Goal: Task Accomplishment & Management: Use online tool/utility

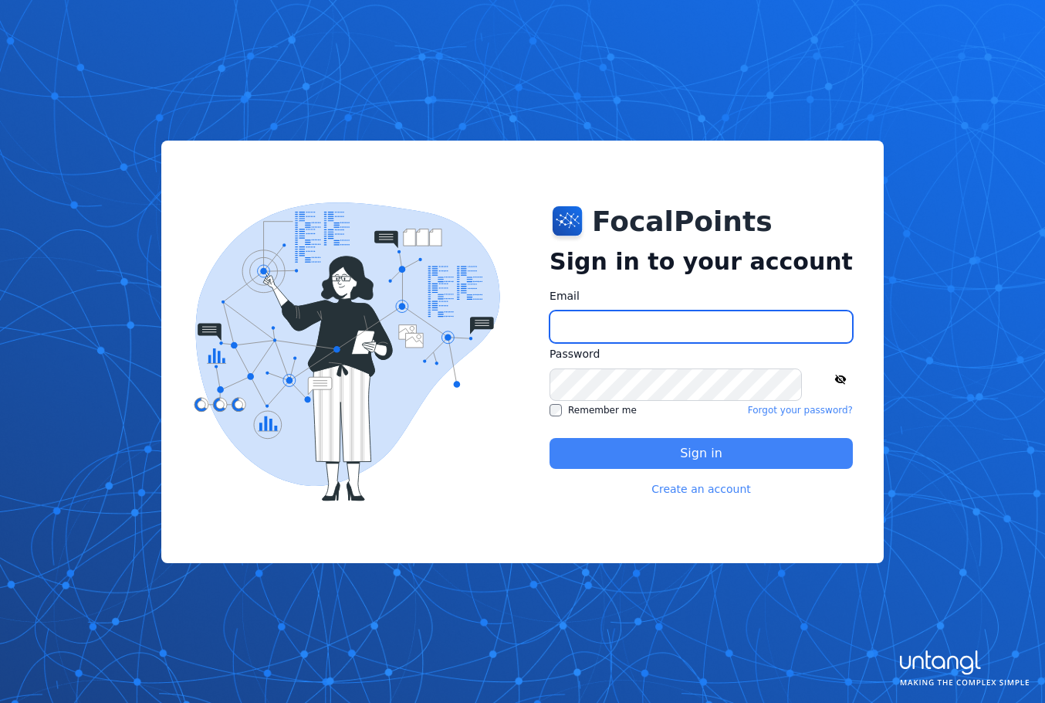
type input "**********"
click at [652, 450] on button "Sign in" at bounding box center [701, 453] width 303 height 31
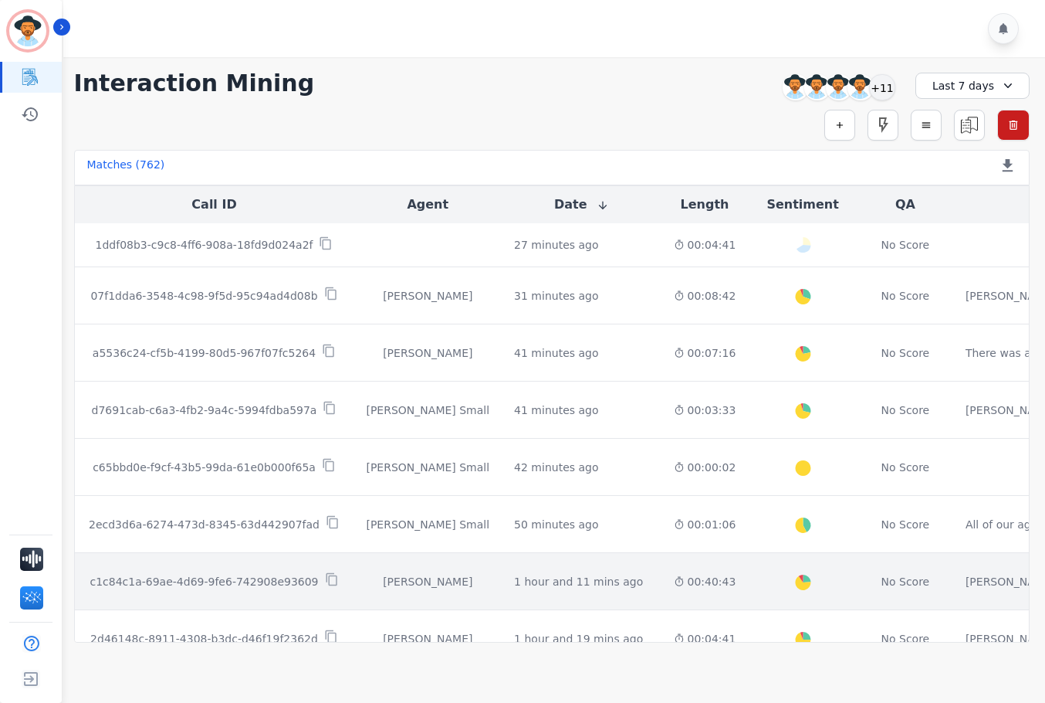
click at [502, 560] on td "1 hour and 11 mins ago Start at: [DATE] 2:18pm" at bounding box center [581, 581] width 159 height 57
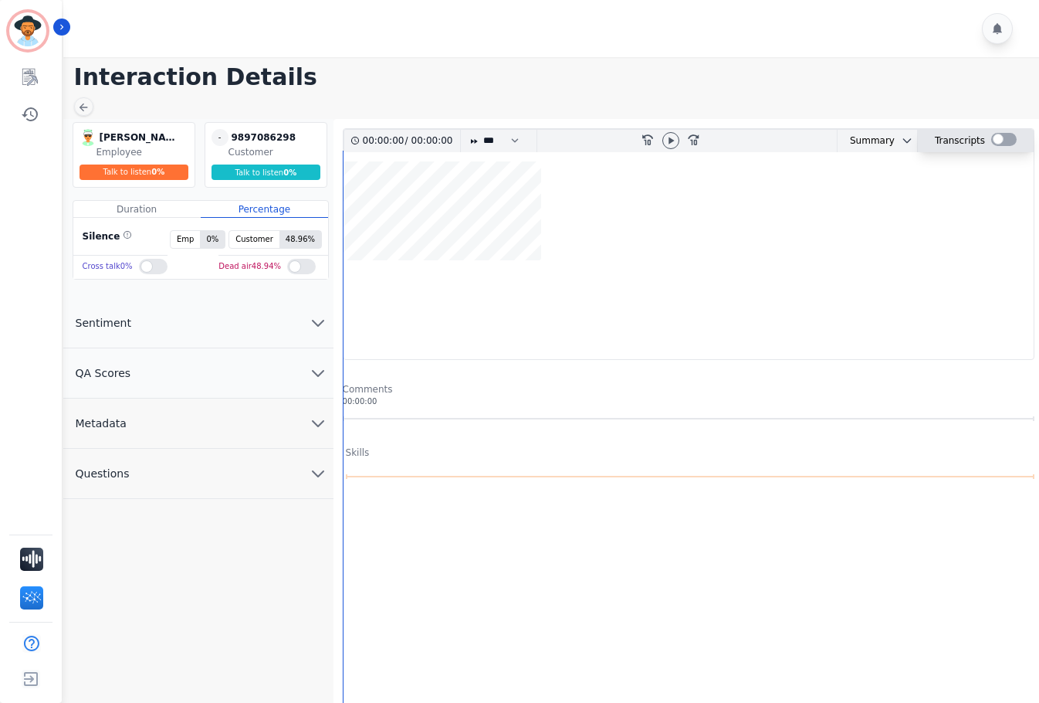
click at [1000, 140] on div at bounding box center [1003, 139] width 25 height 13
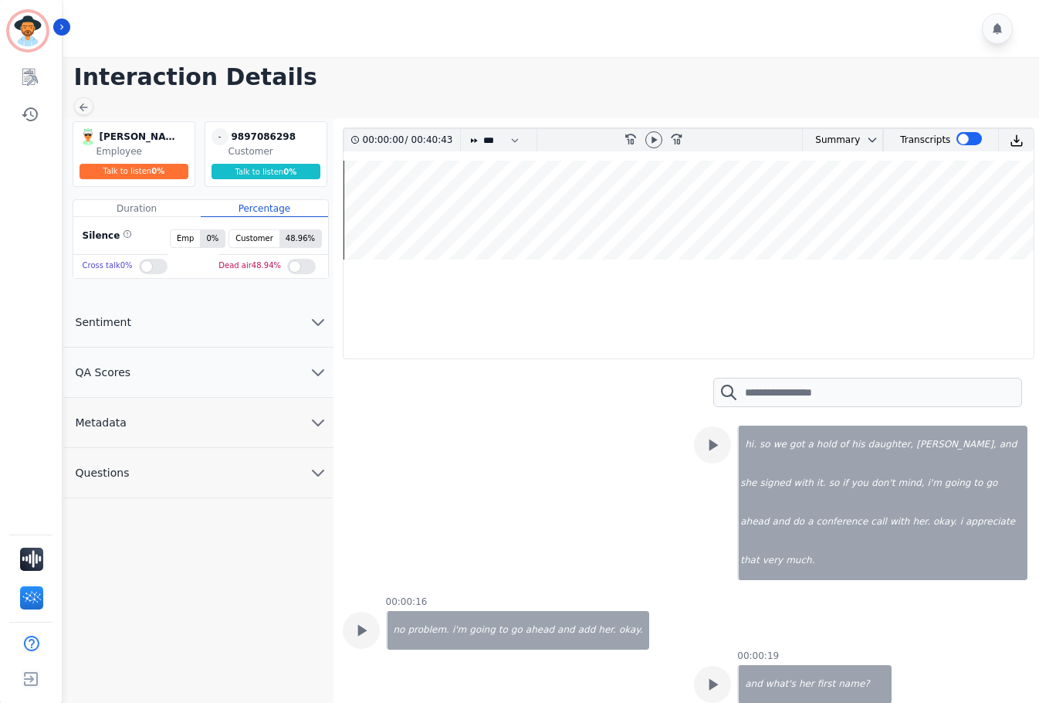
scroll to position [77, 0]
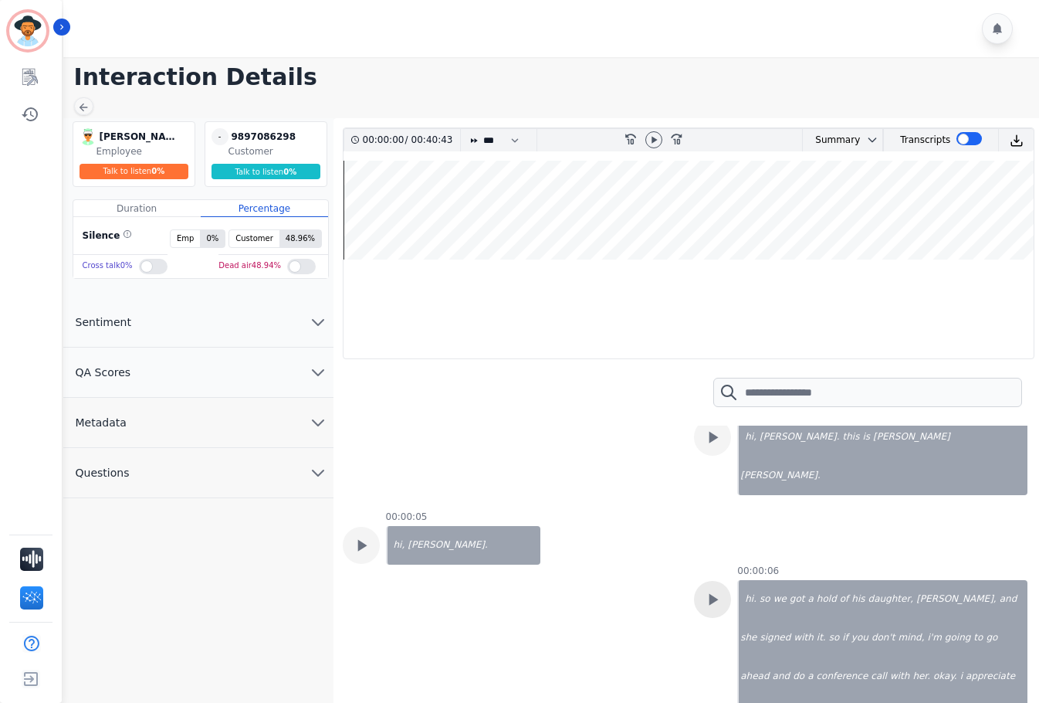
click at [718, 447] on icon at bounding box center [713, 437] width 20 height 20
click at [657, 133] on div at bounding box center [653, 139] width 17 height 17
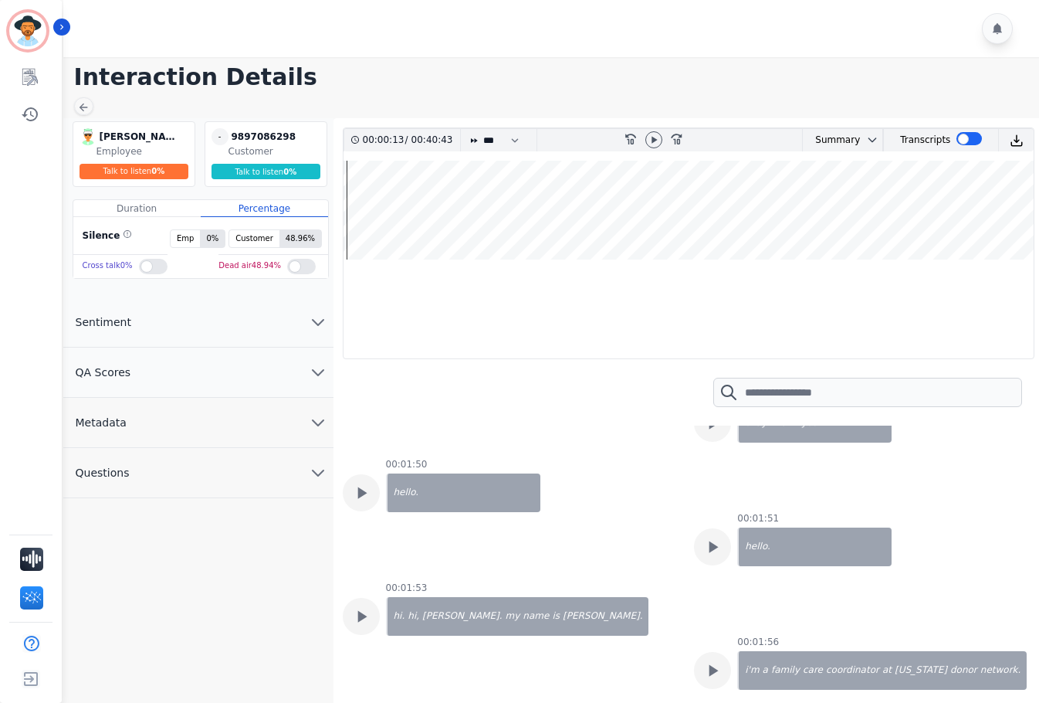
scroll to position [618, 0]
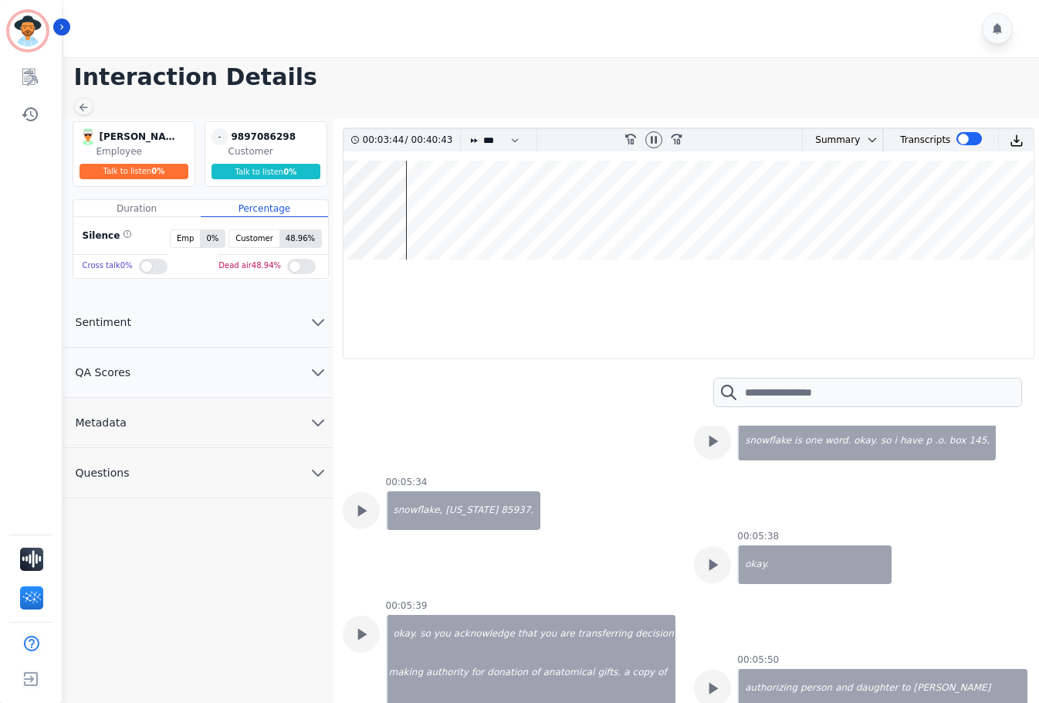
scroll to position [3938, 0]
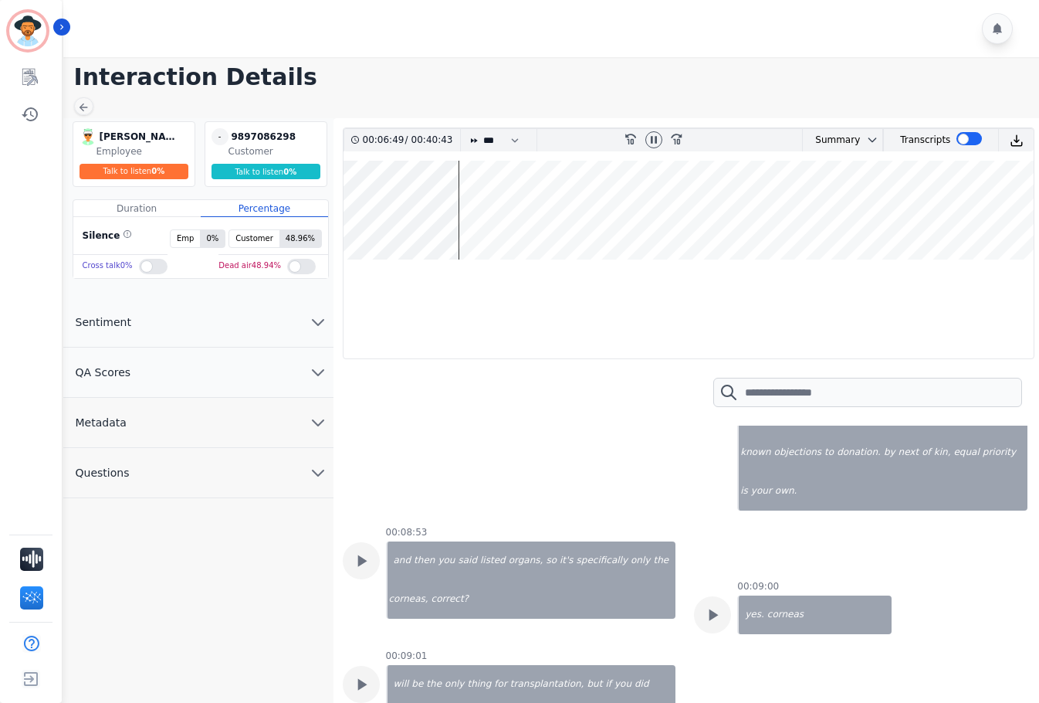
scroll to position [7103, 0]
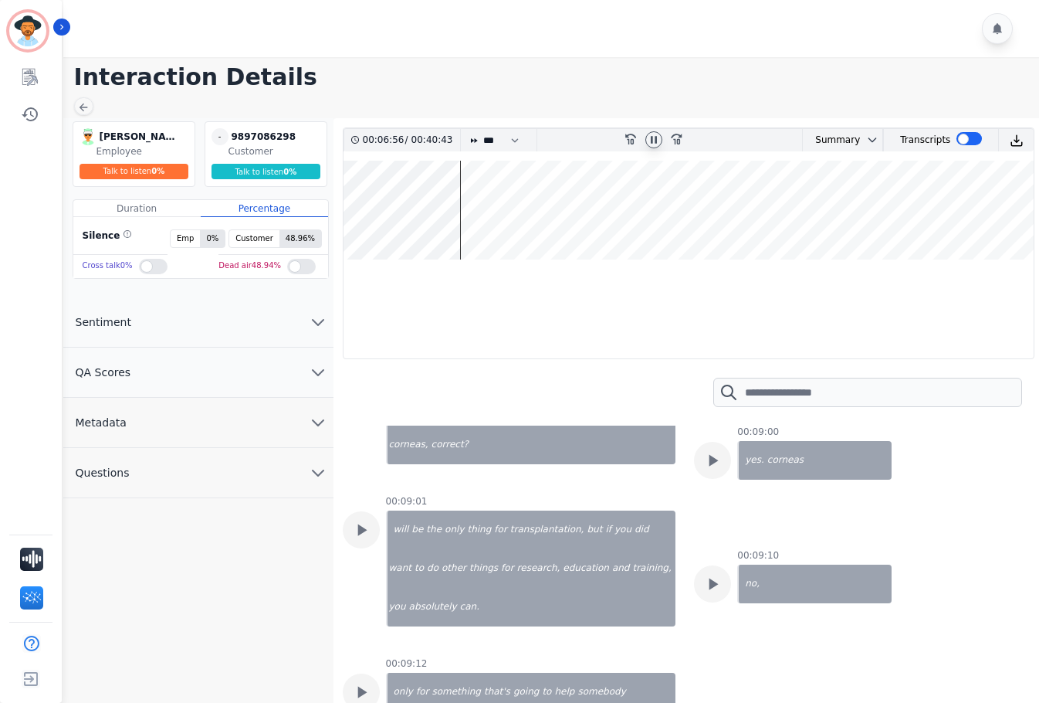
click at [656, 147] on div at bounding box center [653, 139] width 17 height 17
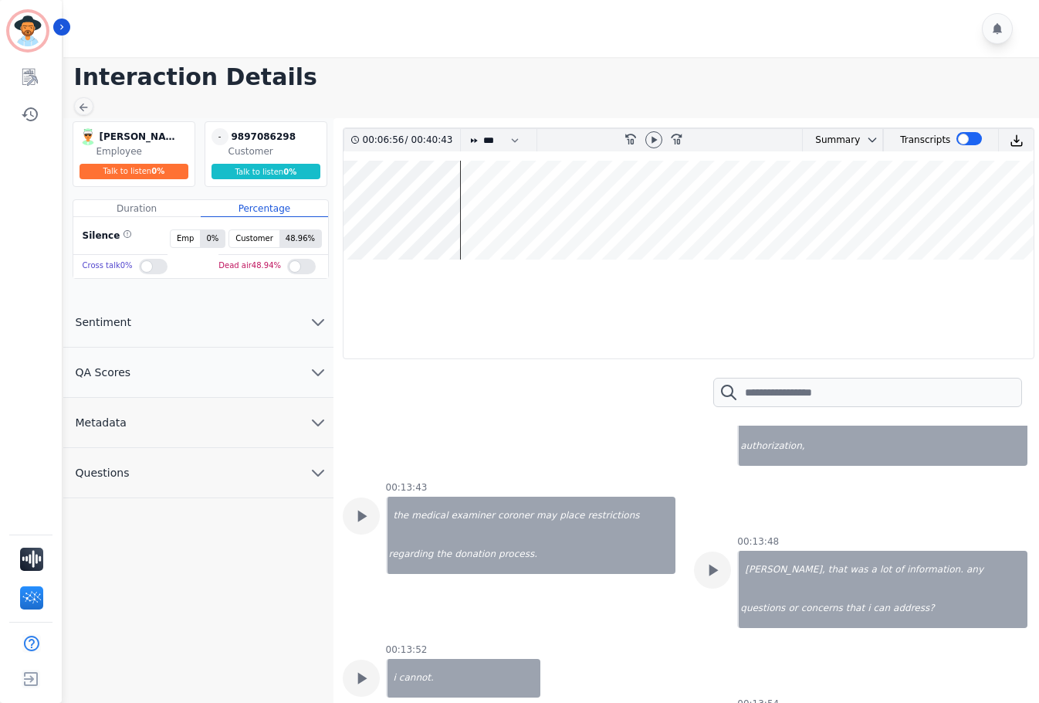
scroll to position [11118, 0]
click at [1014, 140] on img at bounding box center [1017, 141] width 14 height 14
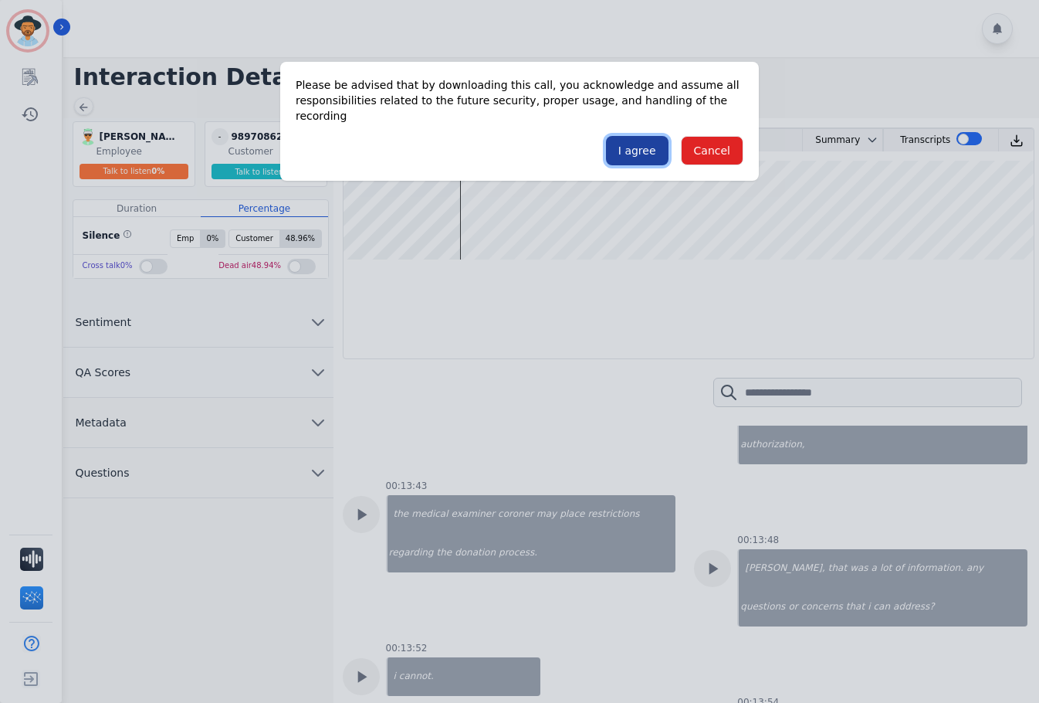
click at [642, 144] on button "I agree" at bounding box center [637, 150] width 63 height 29
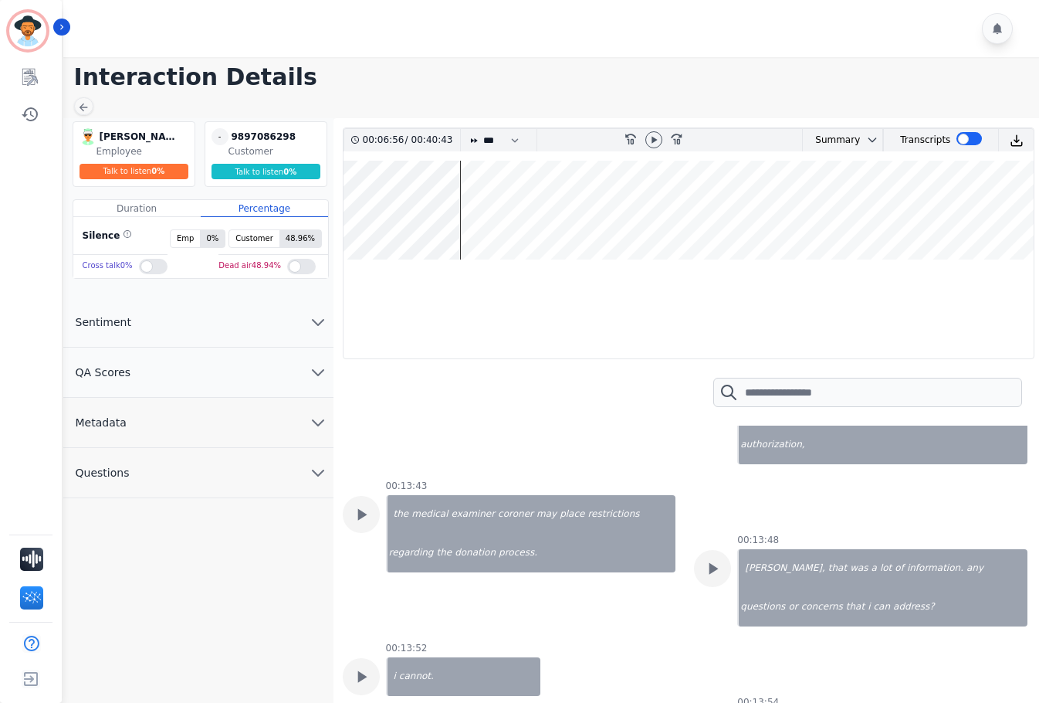
click at [502, 411] on div at bounding box center [689, 392] width 692 height 66
